Goal: Information Seeking & Learning: Learn about a topic

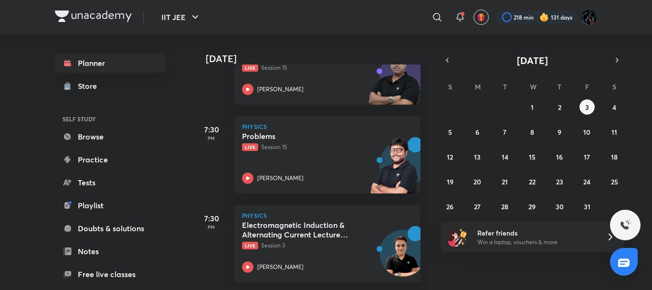
scroll to position [455, 0]
click at [513, 18] on div at bounding box center [536, 16] width 81 height 13
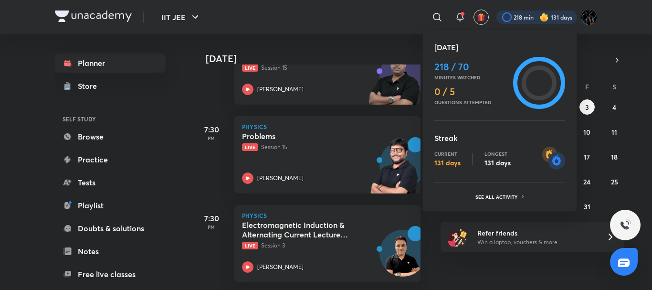
click at [375, 28] on div at bounding box center [326, 145] width 652 height 290
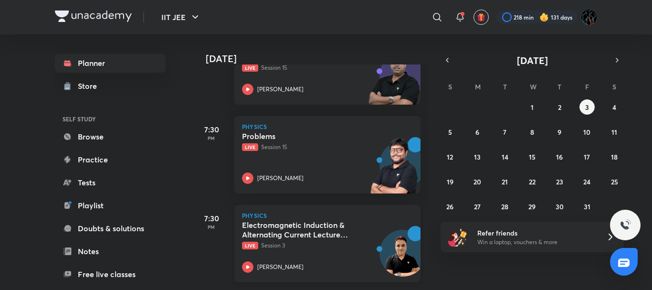
click at [318, 223] on h5 "Electromagnetic Induction & Alternating Current Lecture - 3" at bounding box center [301, 229] width 119 height 19
click at [323, 228] on h5 "Electromagnetic Induction & Alternating Current Lecture - 3" at bounding box center [301, 229] width 119 height 19
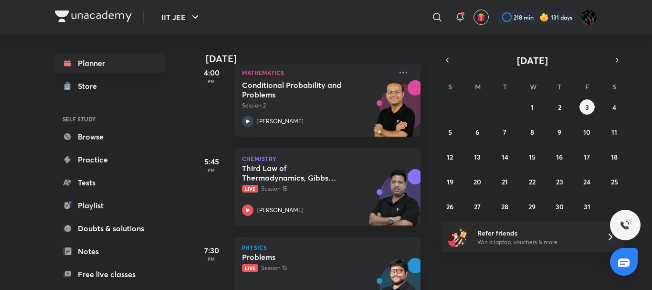
scroll to position [324, 0]
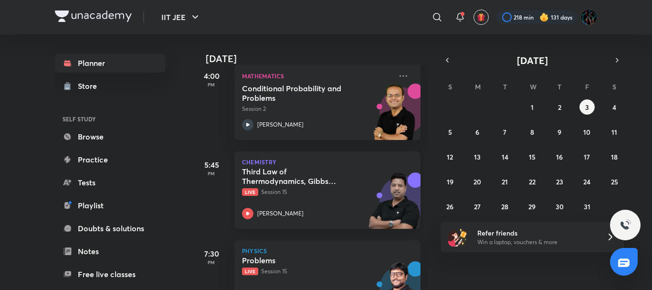
click at [314, 198] on div "Third Law of Thermodynamics, Gibbs Function Live Session 15 Brijesh Jindal" at bounding box center [317, 193] width 150 height 52
